Goal: Task Accomplishment & Management: Manage account settings

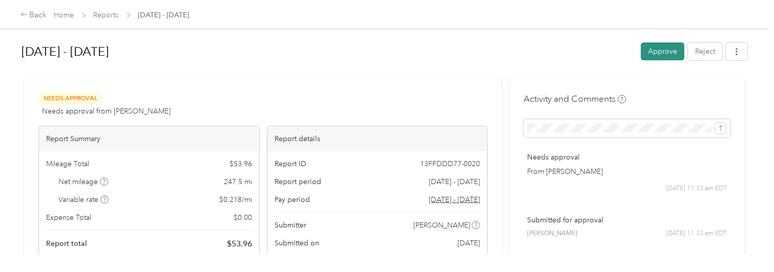
click at [653, 45] on button "Approve" at bounding box center [663, 52] width 44 height 18
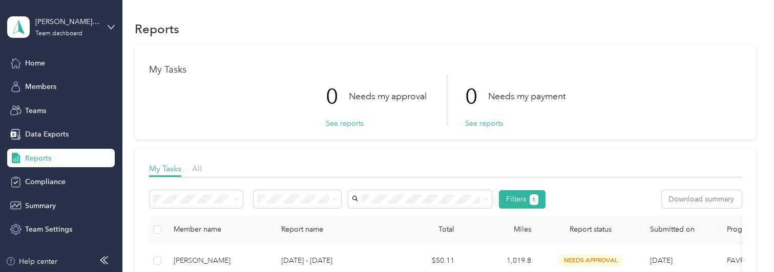
scroll to position [154, 0]
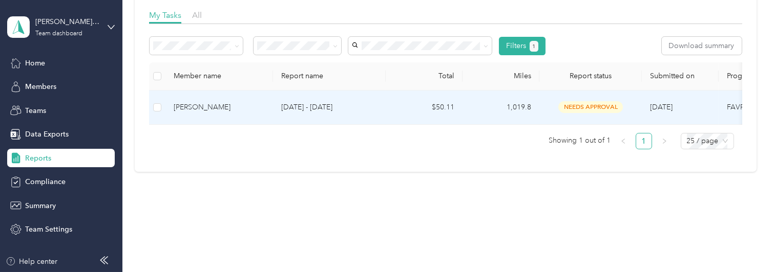
click at [192, 110] on div "[PERSON_NAME]" at bounding box center [219, 107] width 91 height 11
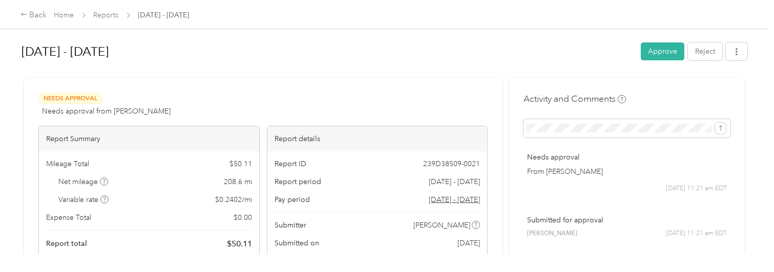
click at [664, 52] on button "Approve" at bounding box center [663, 52] width 44 height 18
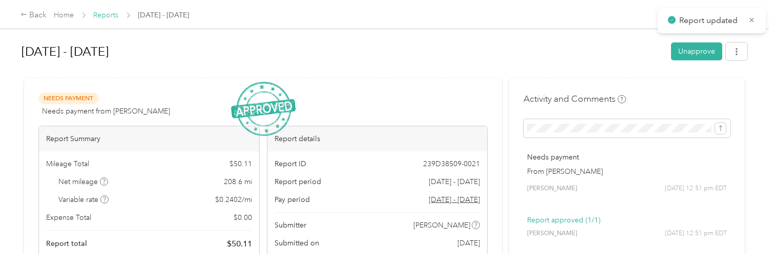
click at [103, 16] on link "Reports" at bounding box center [106, 15] width 25 height 9
